Goal: Task Accomplishment & Management: Manage account settings

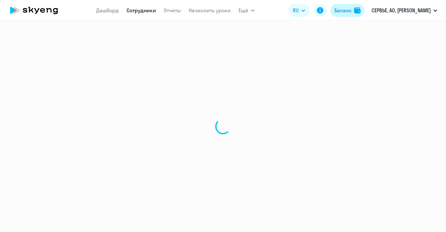
select select "english"
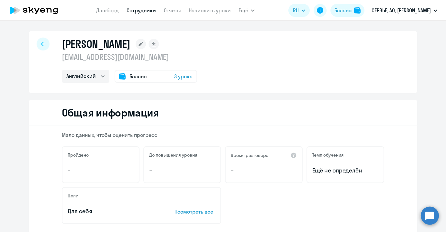
click at [168, 76] on div "Баланс 3 урока" at bounding box center [156, 76] width 83 height 13
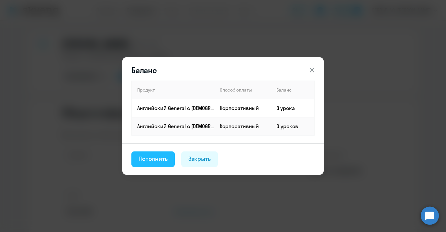
click at [161, 155] on div "Пополнить" at bounding box center [153, 159] width 29 height 8
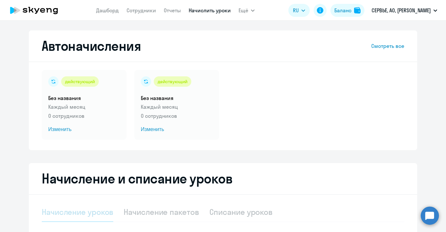
select select "10"
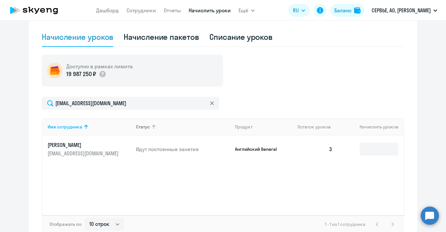
scroll to position [213, 0]
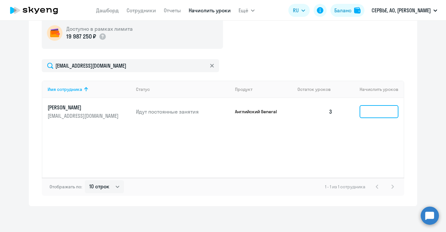
click at [361, 114] on input at bounding box center [379, 111] width 39 height 13
click at [320, 141] on div "Имя сотрудника Статус Продукт Остаток уроков [PERSON_NAME] уроков [PERSON_NAME]…" at bounding box center [223, 129] width 363 height 97
click at [372, 109] on input at bounding box center [379, 111] width 39 height 13
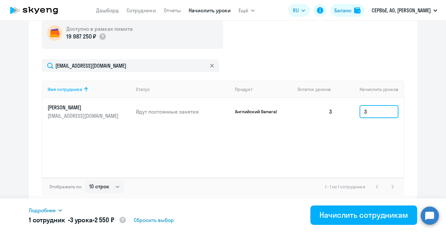
type input "3"
click at [321, 137] on div "Имя сотрудника Статус Продукт Остаток уроков [PERSON_NAME] уроков [PERSON_NAME]…" at bounding box center [223, 129] width 363 height 97
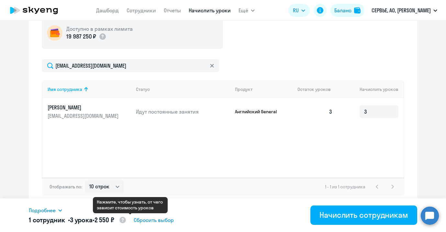
click at [126, 222] on circle at bounding box center [123, 220] width 6 height 6
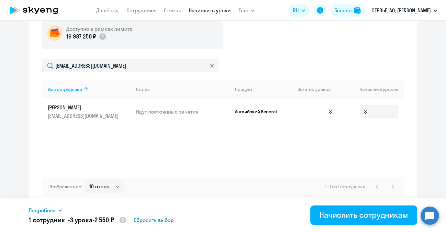
select select "english_adult_native_speaker"
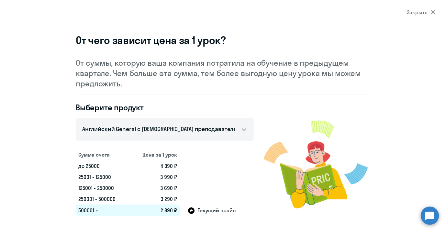
click at [425, 14] on div "Закрыть" at bounding box center [421, 12] width 29 height 8
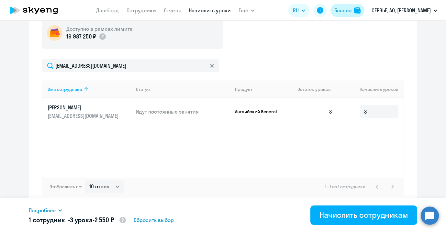
click at [351, 12] on div "Баланс" at bounding box center [343, 10] width 17 height 8
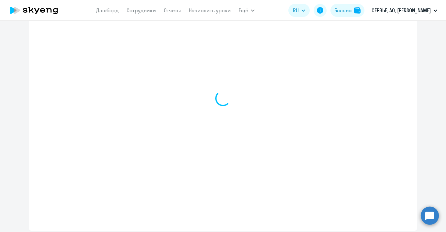
select select "english_adult_not_native_speaker"
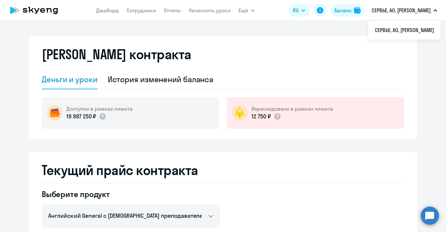
click at [417, 10] on p "СЕРВЬЕ, АО, [PERSON_NAME]" at bounding box center [401, 10] width 59 height 8
click at [343, 66] on div "[PERSON_NAME] контракта" at bounding box center [223, 58] width 363 height 23
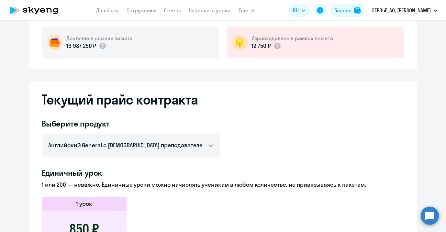
scroll to position [93, 0]
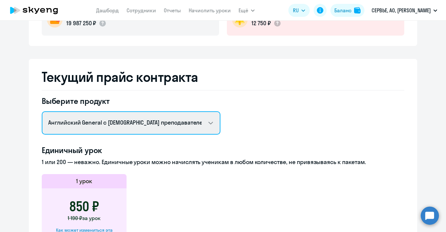
click at [151, 121] on select "Английский General с русскоговорящим преподавателем Английский General с [DEMOG…" at bounding box center [131, 122] width 179 height 23
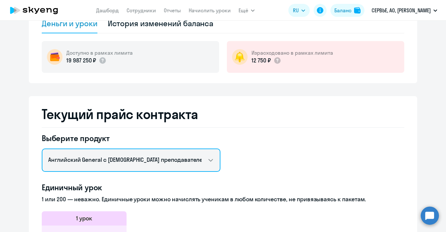
scroll to position [98, 0]
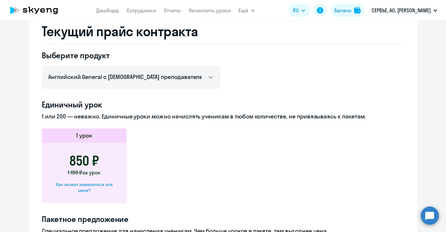
click at [82, 156] on h3 "850 ₽" at bounding box center [84, 161] width 30 height 16
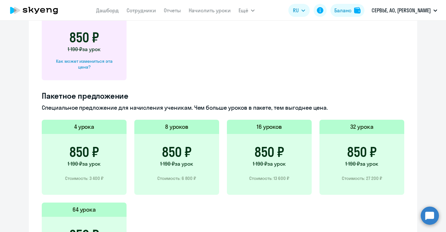
scroll to position [0, 0]
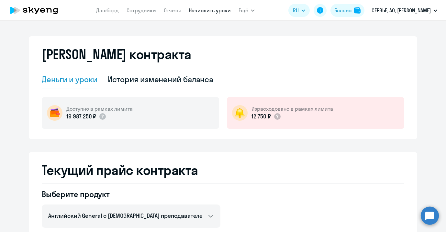
click at [228, 11] on link "Начислить уроки" at bounding box center [210, 10] width 42 height 6
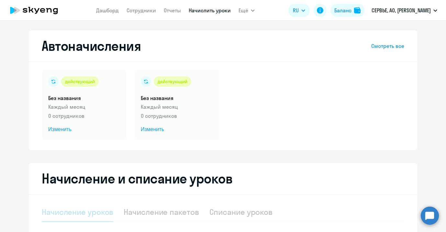
select select "10"
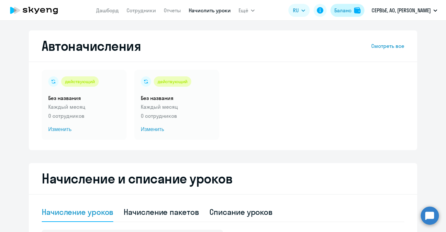
click at [345, 11] on div "Баланс" at bounding box center [343, 10] width 17 height 8
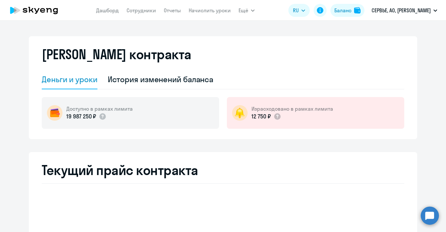
select select "english_adult_not_native_speaker"
